Goal: Connect with others: Connect with others

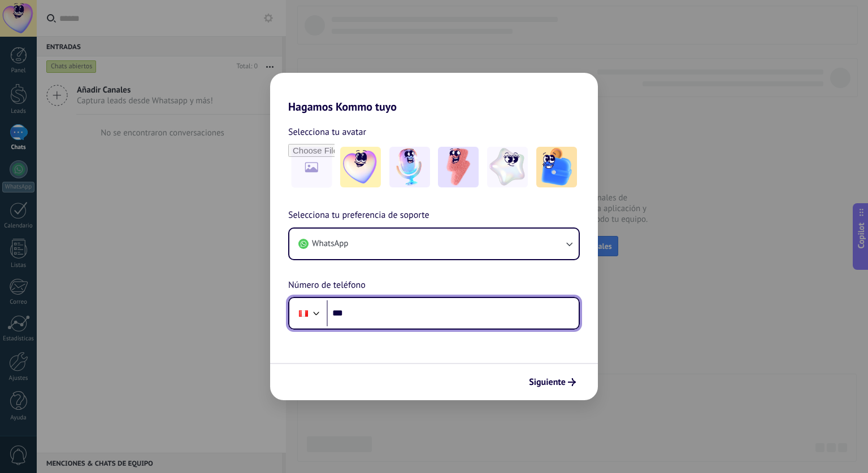
click at [367, 316] on input "***" at bounding box center [453, 314] width 252 height 26
type input "**********"
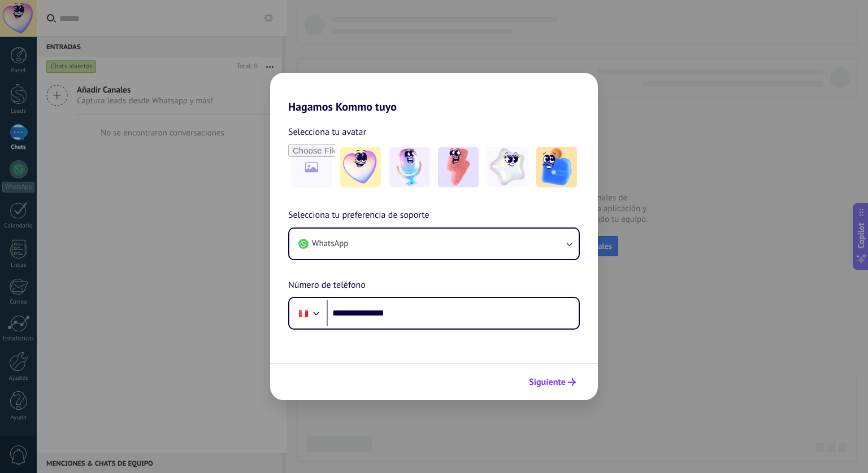
click at [533, 384] on span "Siguiente" at bounding box center [547, 383] width 37 height 8
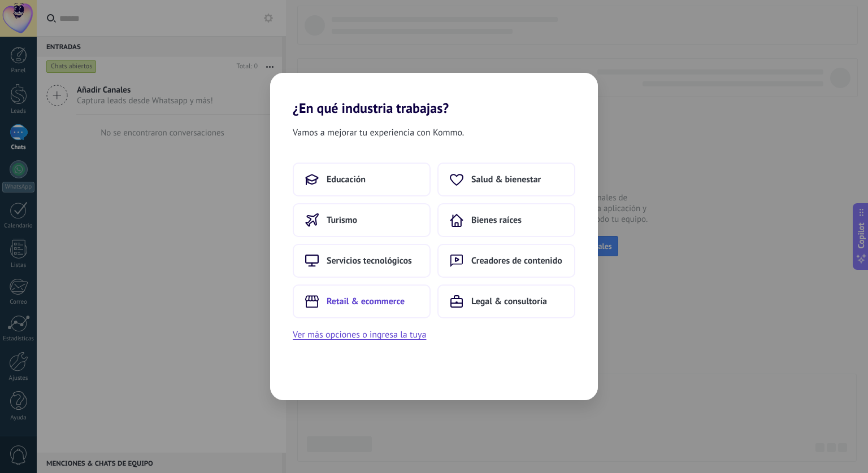
click at [373, 301] on span "Retail & ecommerce" at bounding box center [366, 301] width 78 height 11
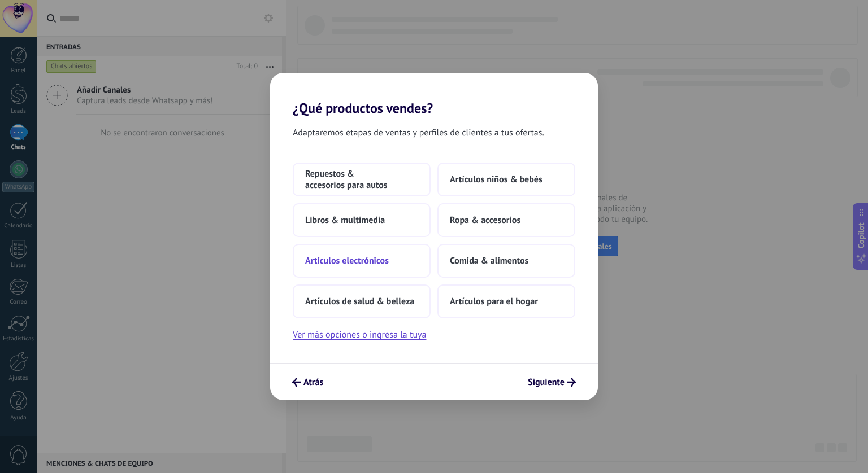
click at [372, 266] on button "Artículos electrónicos" at bounding box center [362, 261] width 138 height 34
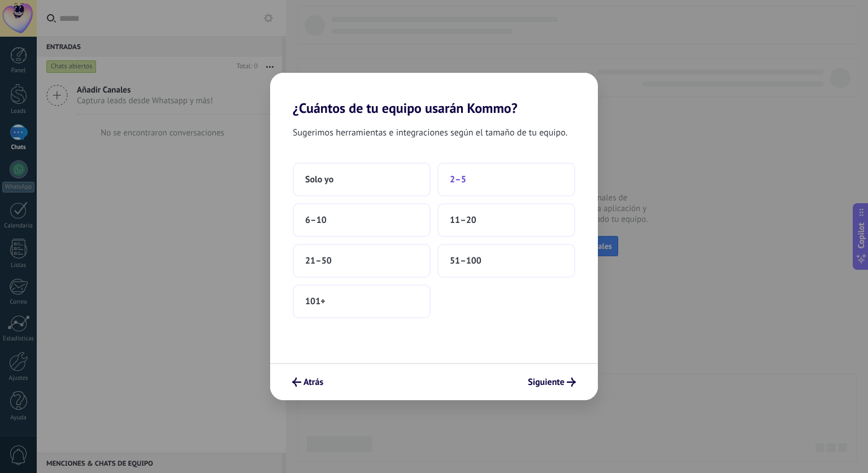
click at [465, 180] on span "2–5" at bounding box center [458, 179] width 16 height 11
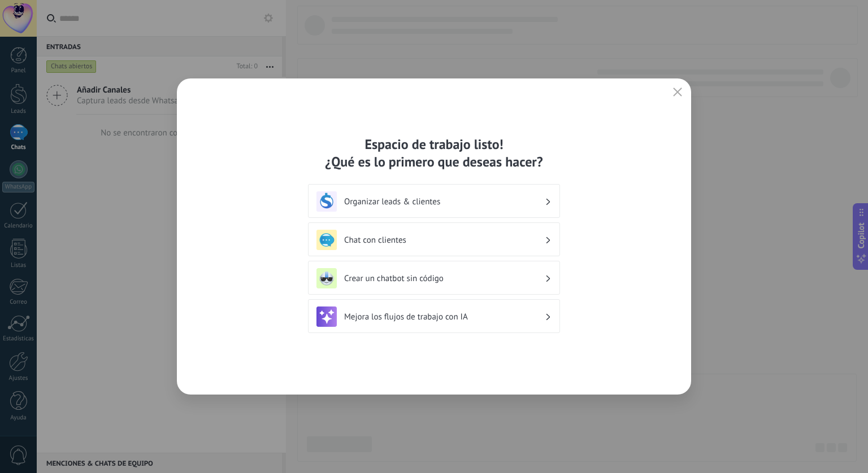
click at [513, 195] on div "Organizar leads & clientes" at bounding box center [433, 202] width 235 height 20
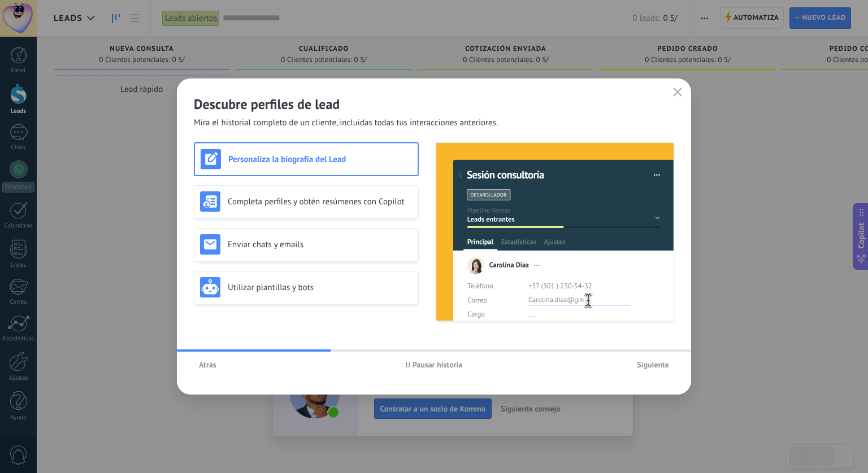
click at [247, 351] on div "Descubre perfiles de lead Mira el historial completo de un cliente, incluidas t…" at bounding box center [434, 237] width 514 height 316
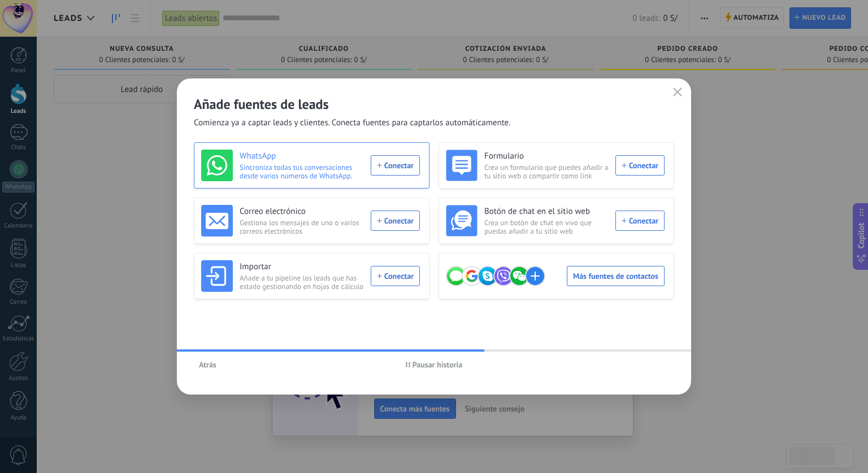
click at [384, 166] on div "WhatsApp Sincroniza todas tus conversaciones desde varios números de WhatsApp. …" at bounding box center [310, 166] width 219 height 32
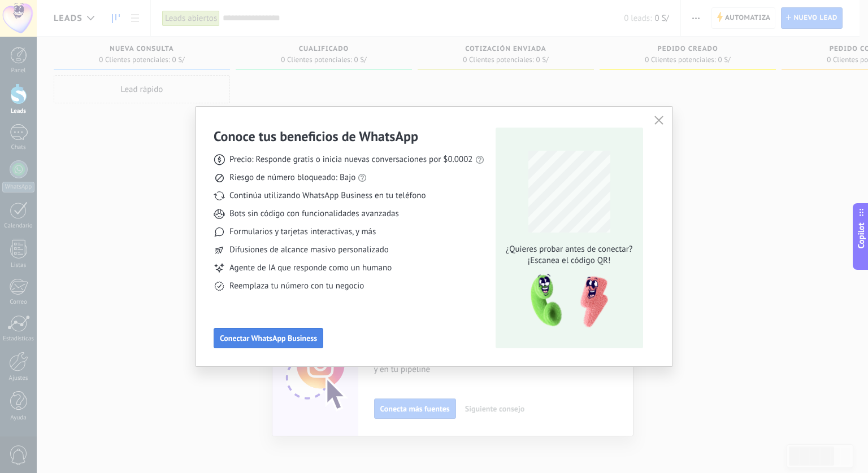
click at [298, 336] on span "Conectar WhatsApp Business" at bounding box center [268, 338] width 97 height 8
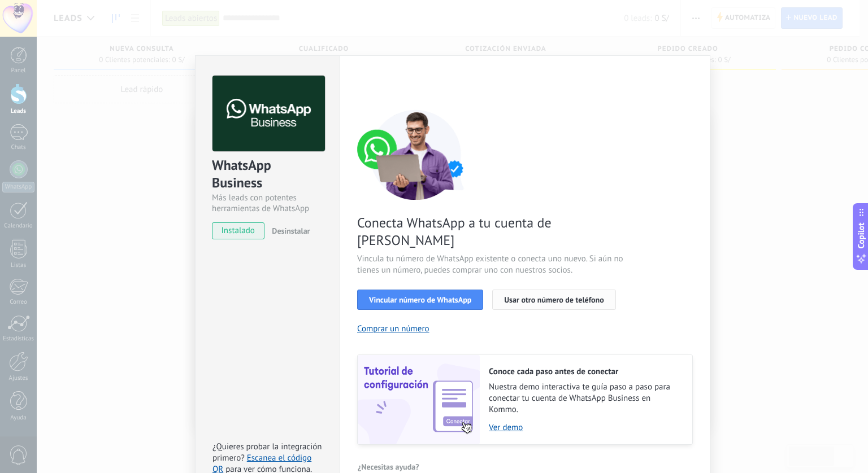
scroll to position [18, 0]
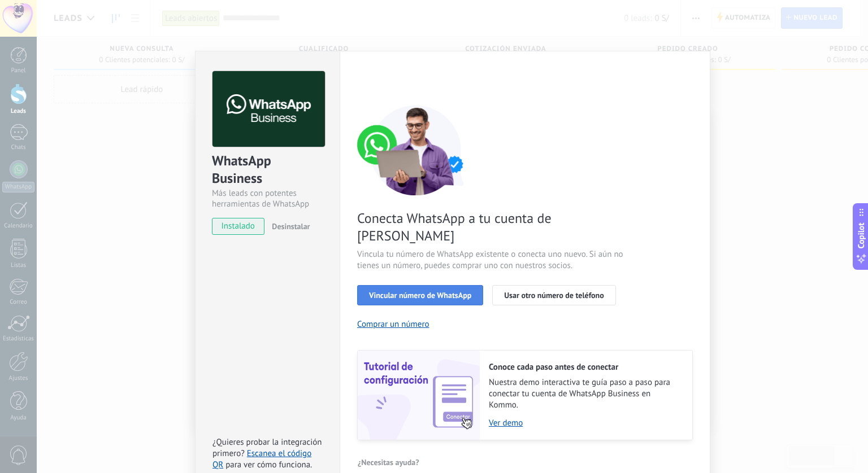
click at [444, 292] on span "Vincular número de WhatsApp" at bounding box center [420, 296] width 102 height 8
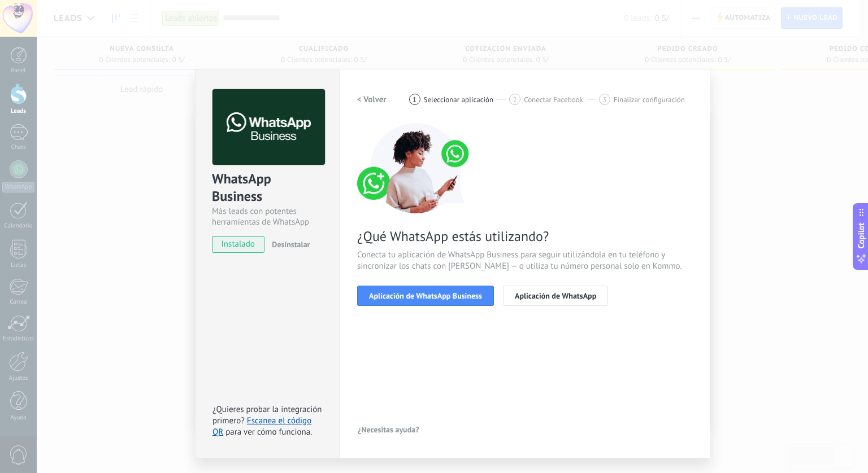
scroll to position [0, 0]
click at [453, 290] on button "Aplicación de WhatsApp Business" at bounding box center [425, 296] width 137 height 20
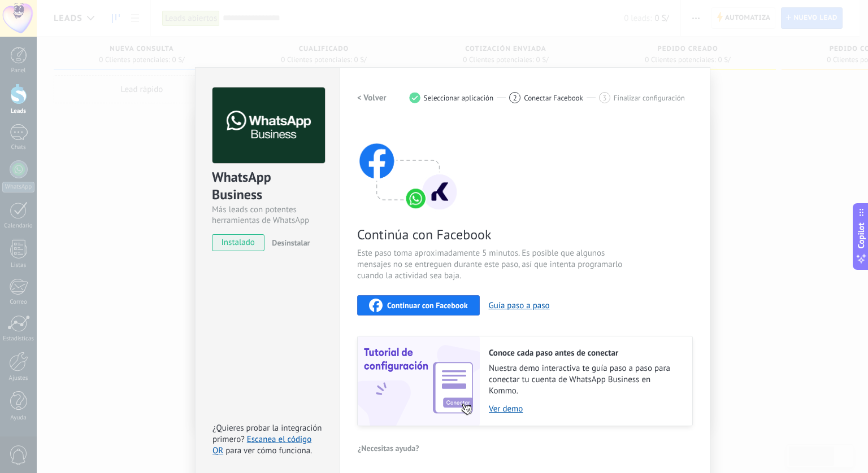
scroll to position [5, 0]
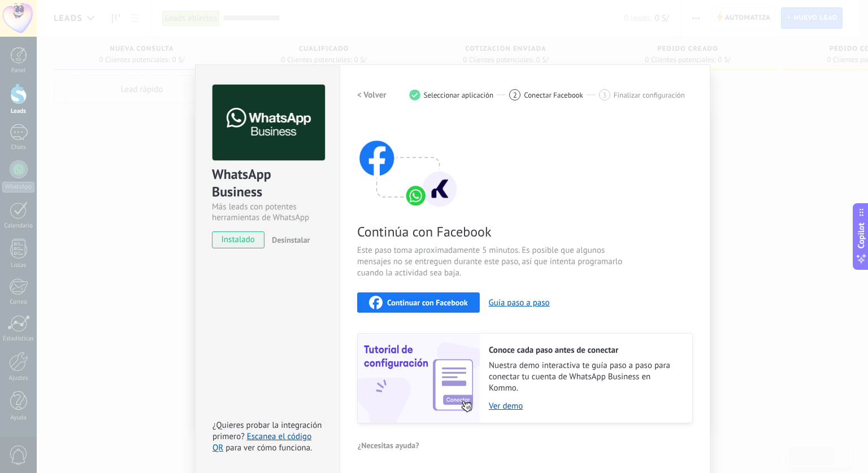
click at [436, 289] on div "Continúa con Facebook Este paso toma aproximadamente 5 minutos. Es posible que …" at bounding box center [525, 271] width 336 height 305
click at [436, 297] on div "Continuar con Facebook" at bounding box center [418, 303] width 99 height 14
click at [433, 293] on button "Continuar con Facebook" at bounding box center [418, 303] width 123 height 20
click at [447, 305] on span "Continuar con Facebook" at bounding box center [427, 303] width 81 height 8
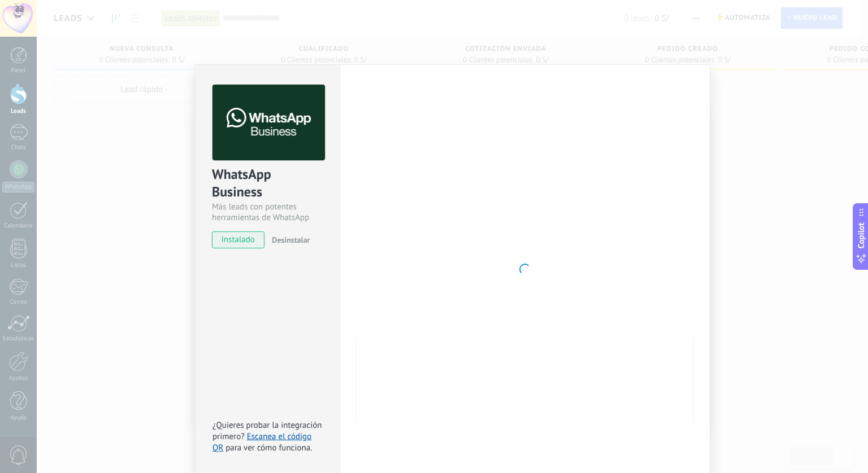
click at [119, 114] on div "WhatsApp Business Más leads con potentes herramientas de WhatsApp instalado Des…" at bounding box center [452, 236] width 831 height 473
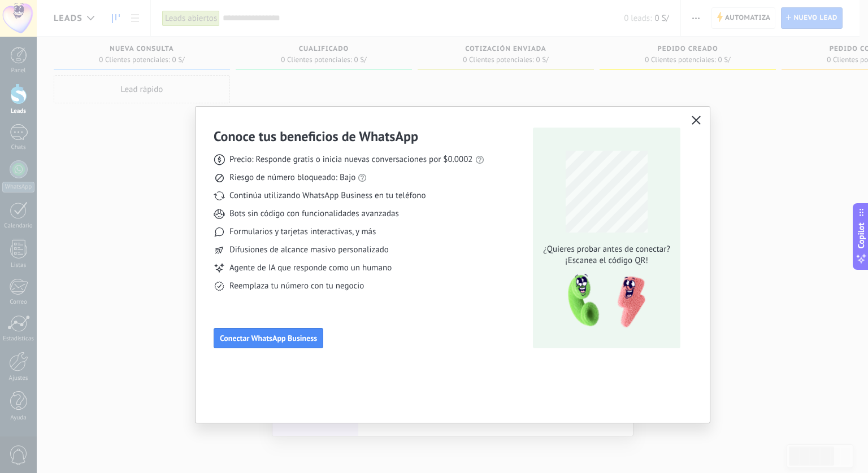
scroll to position [0, 0]
click at [271, 329] on button "Conectar WhatsApp Business" at bounding box center [269, 338] width 110 height 20
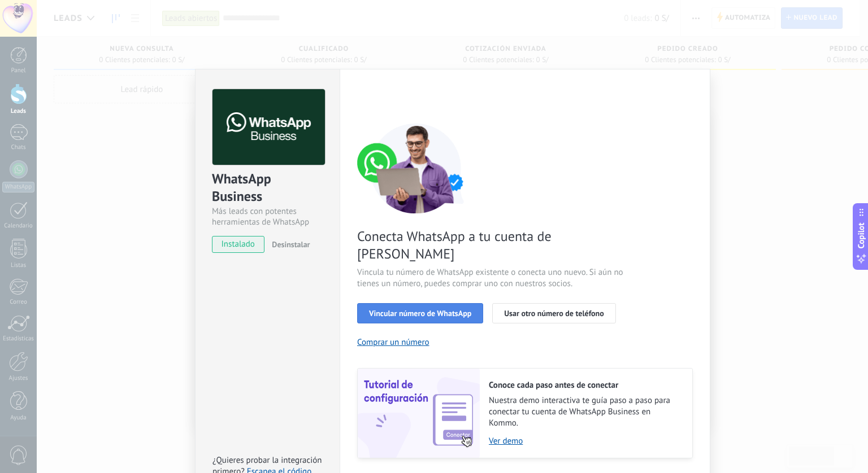
click at [390, 310] on span "Vincular número de WhatsApp" at bounding box center [420, 314] width 102 height 8
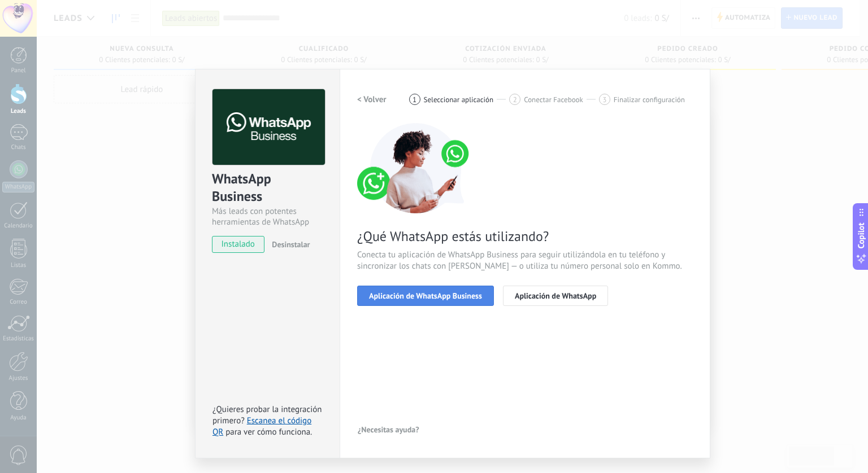
click at [472, 297] on span "Aplicación de WhatsApp Business" at bounding box center [425, 296] width 113 height 8
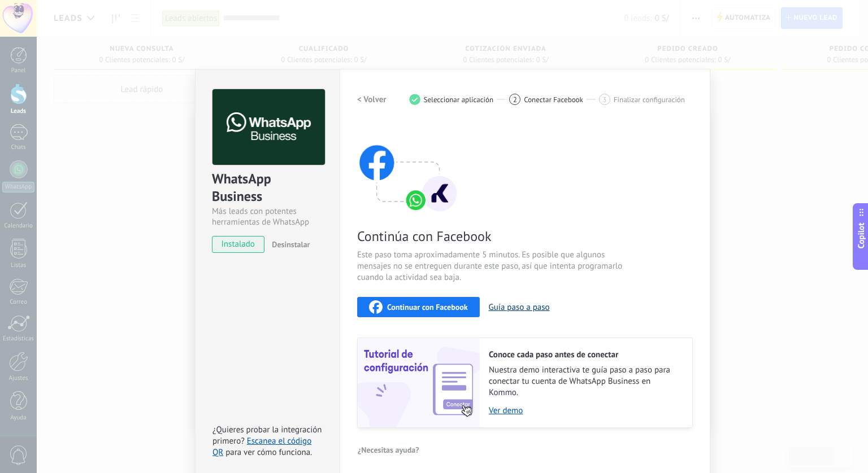
click at [518, 308] on button "Guía paso a paso" at bounding box center [519, 307] width 61 height 11
click at [407, 314] on div "Continuar con Facebook" at bounding box center [418, 308] width 99 height 14
click at [437, 305] on span "Continuar con Facebook" at bounding box center [427, 307] width 81 height 8
